Goal: Find specific page/section: Find specific page/section

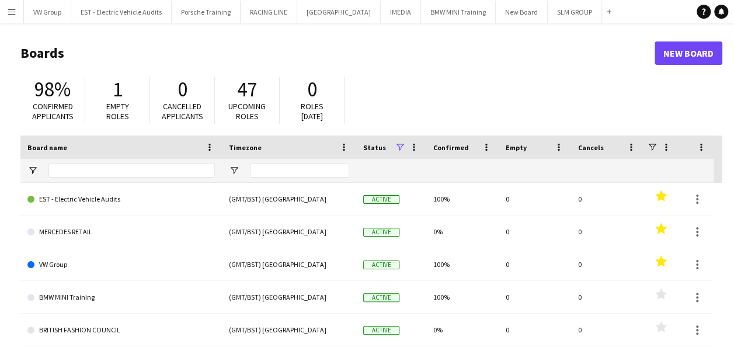
click at [12, 11] on app-icon "Menu" at bounding box center [11, 11] width 9 height 9
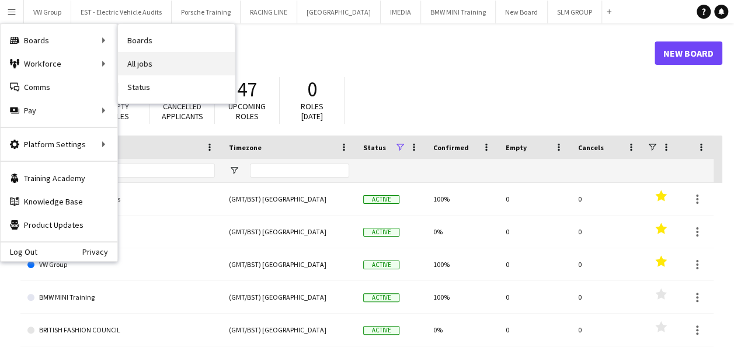
click at [134, 62] on link "All jobs" at bounding box center [176, 63] width 117 height 23
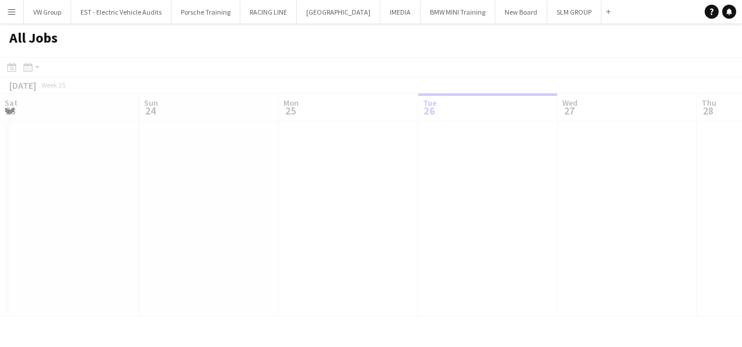
scroll to position [0, 279]
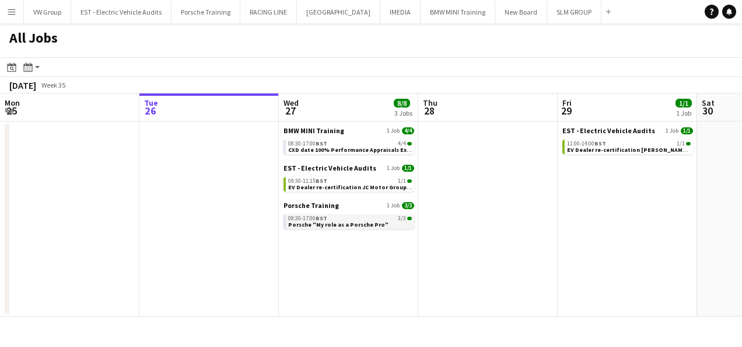
click at [337, 221] on span "Porsche "My role as a Porsche Pro"" at bounding box center [338, 225] width 100 height 8
